Goal: Check status: Check status

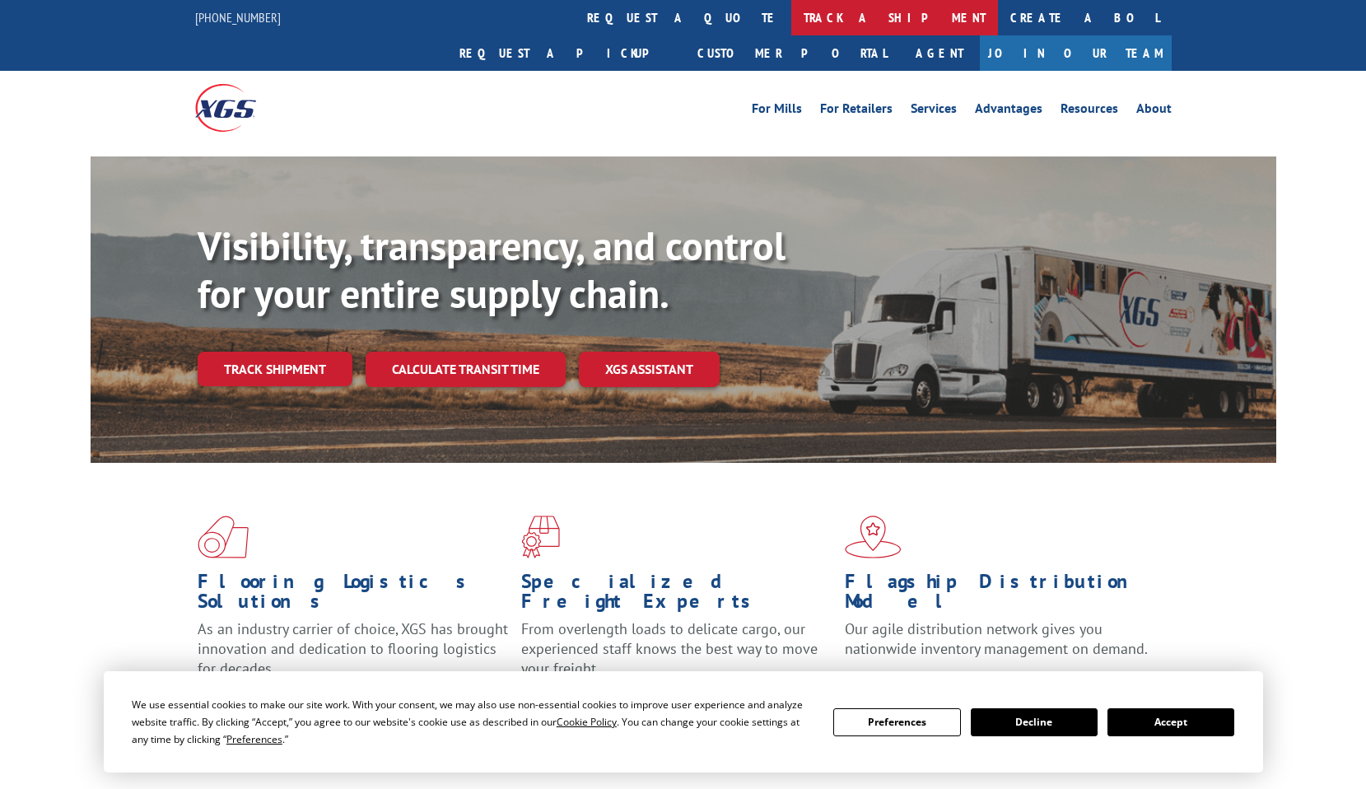
click at [791, 15] on link "track a shipment" at bounding box center [894, 17] width 207 height 35
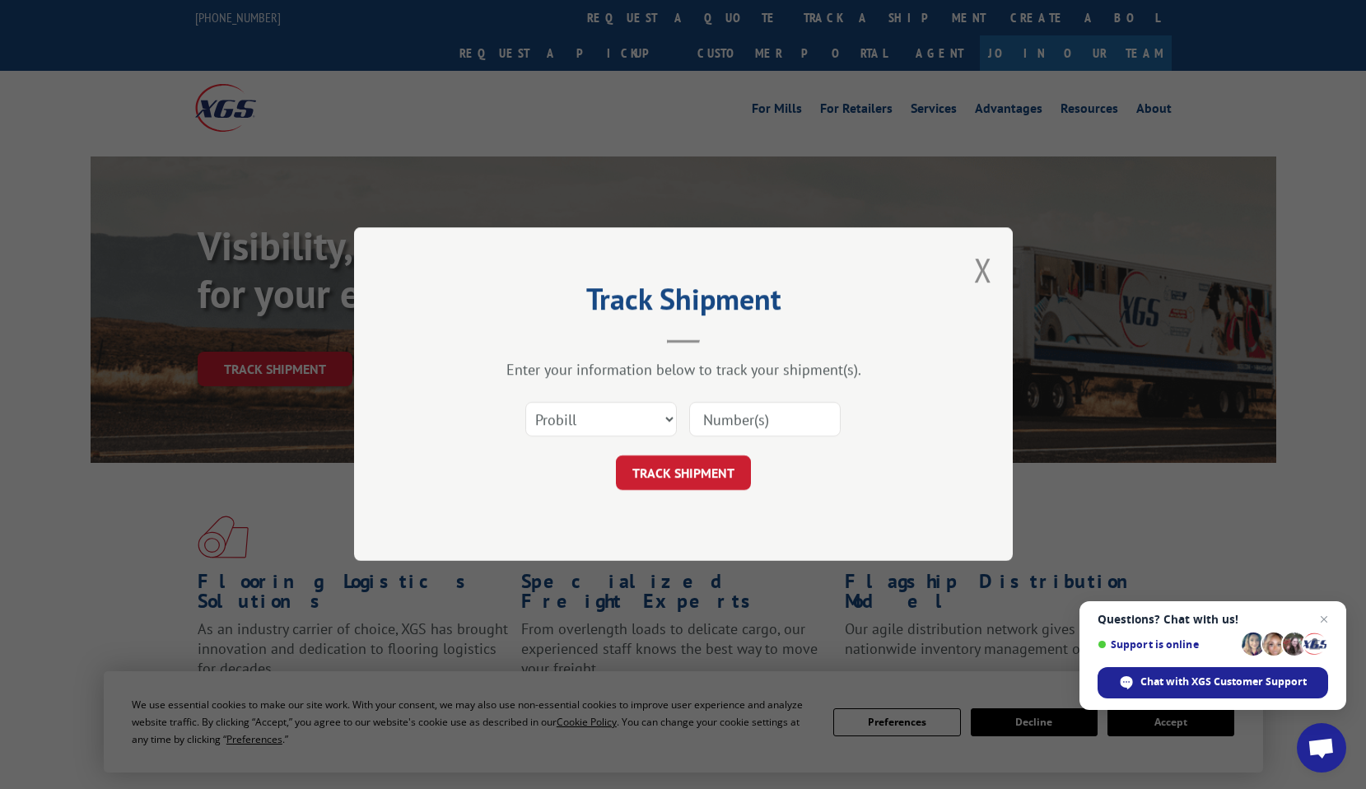
click at [747, 419] on input at bounding box center [765, 420] width 152 height 35
paste input "363352"
type input "363352"
click button "TRACK SHIPMENT" at bounding box center [683, 473] width 135 height 35
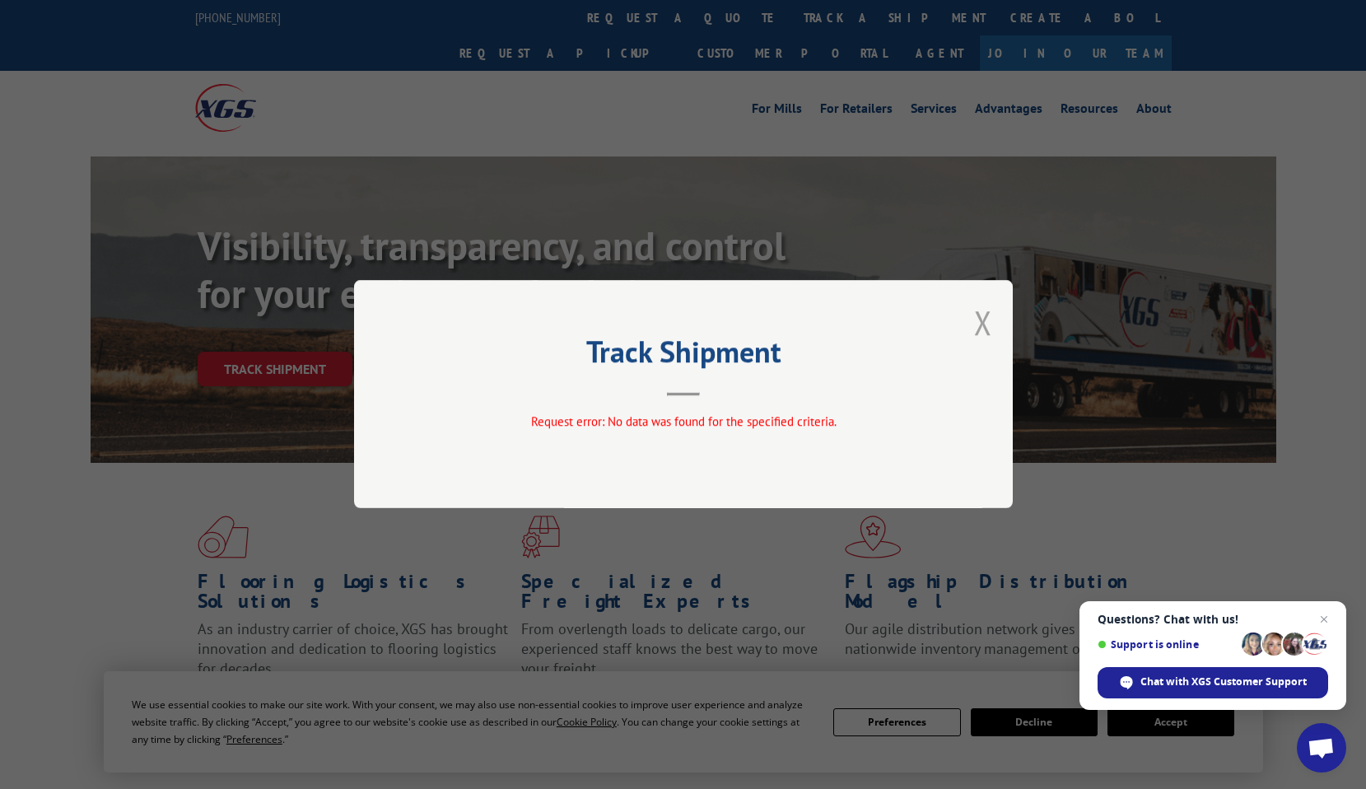
click at [978, 322] on button "Close modal" at bounding box center [983, 323] width 18 height 44
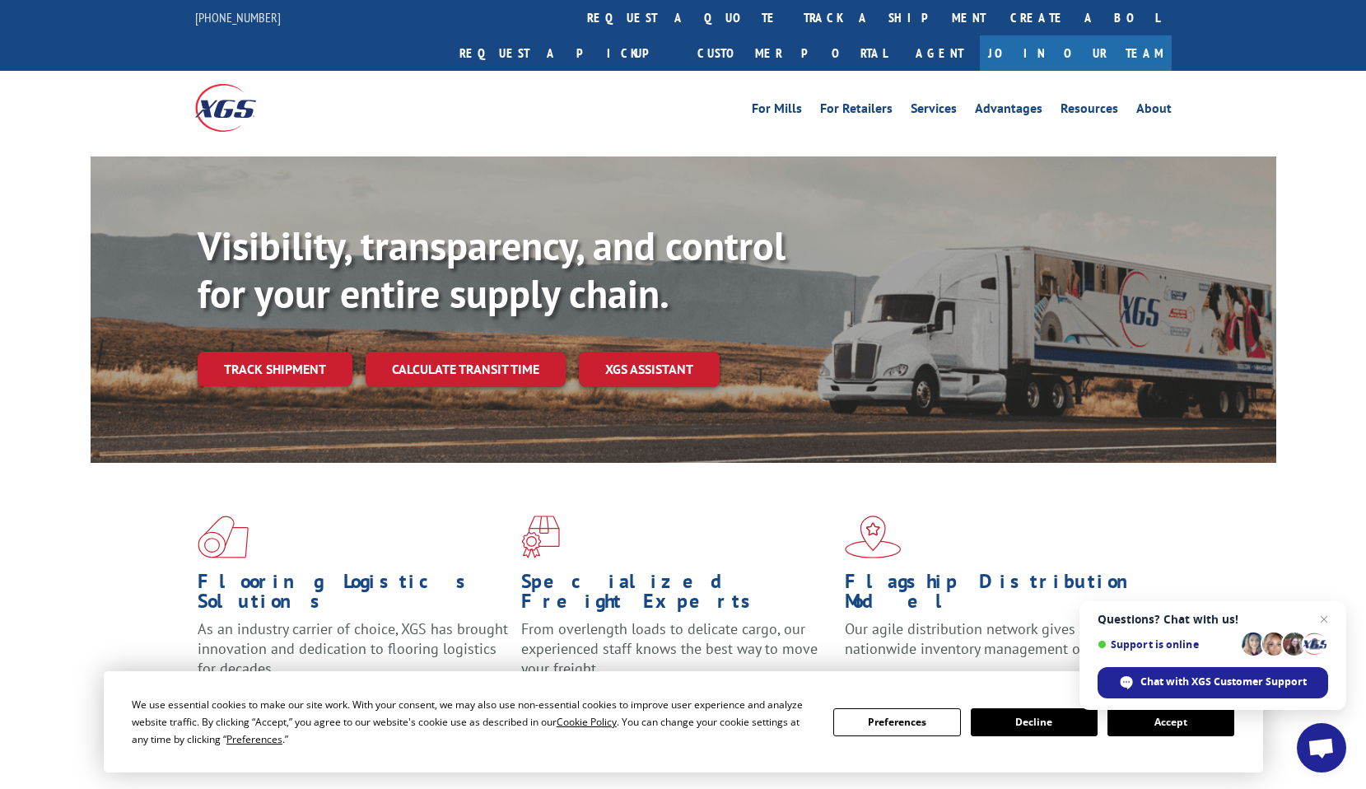
click at [791, 21] on link "track a shipment" at bounding box center [894, 17] width 207 height 35
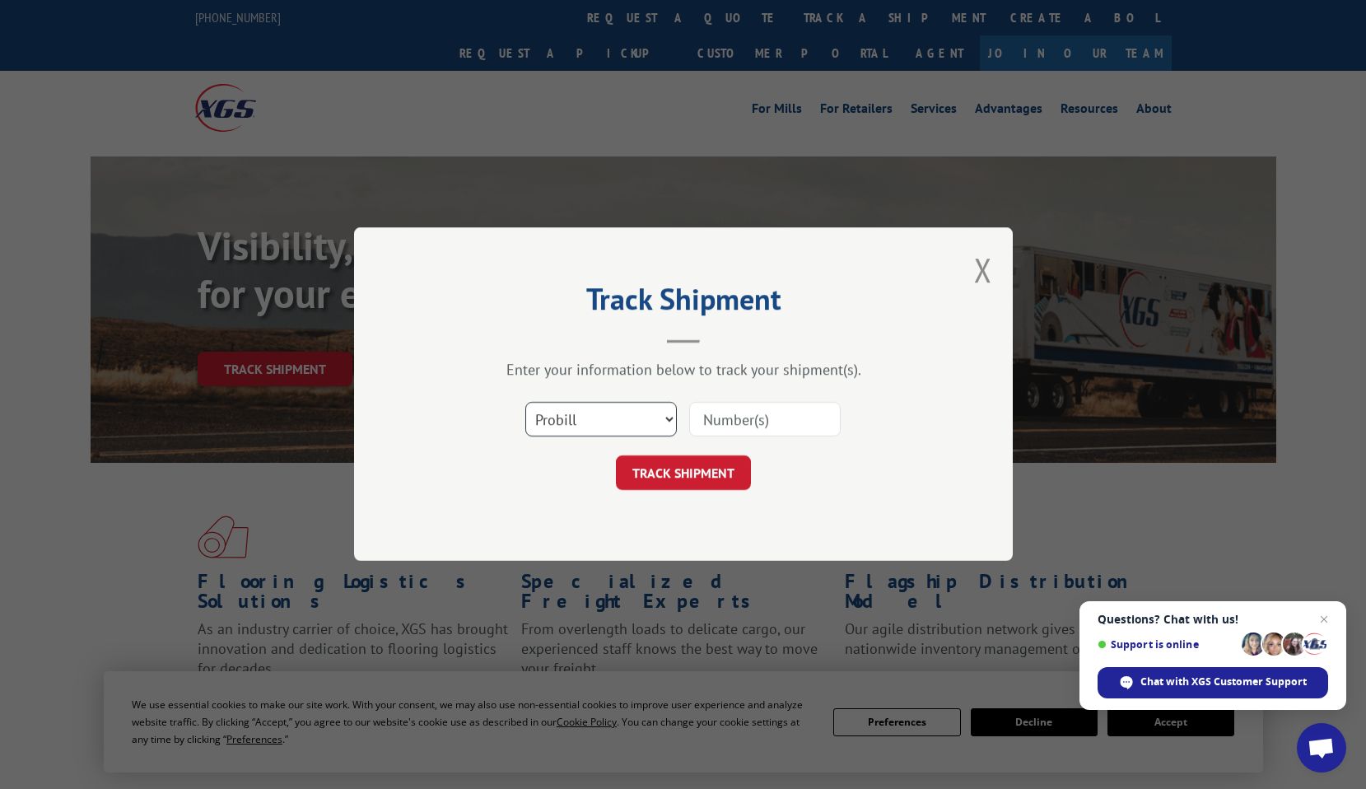
click at [559, 421] on select "Select category... Probill BOL PO" at bounding box center [601, 420] width 152 height 35
select select "bol"
click at [525, 403] on select "Select category... Probill BOL PO" at bounding box center [601, 420] width 152 height 35
click at [752, 426] on input at bounding box center [765, 420] width 152 height 35
paste input "363352"
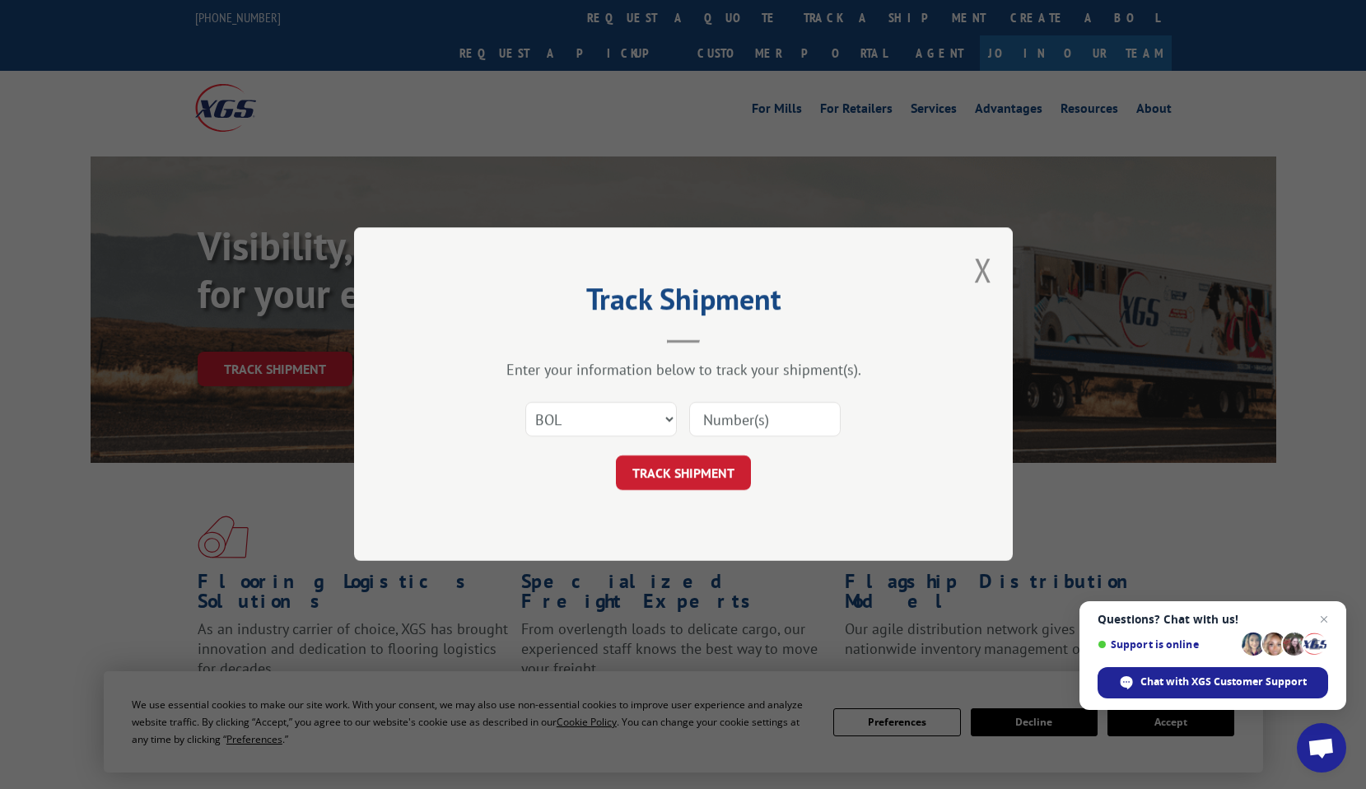
type input "363352"
click button "TRACK SHIPMENT" at bounding box center [683, 473] width 135 height 35
